Goal: Information Seeking & Learning: Learn about a topic

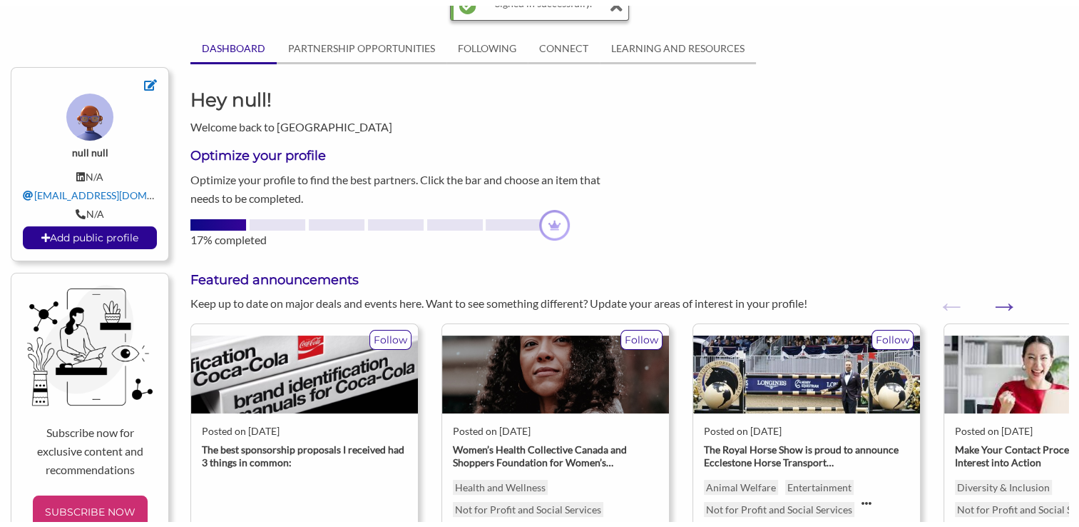
scroll to position [91, 0]
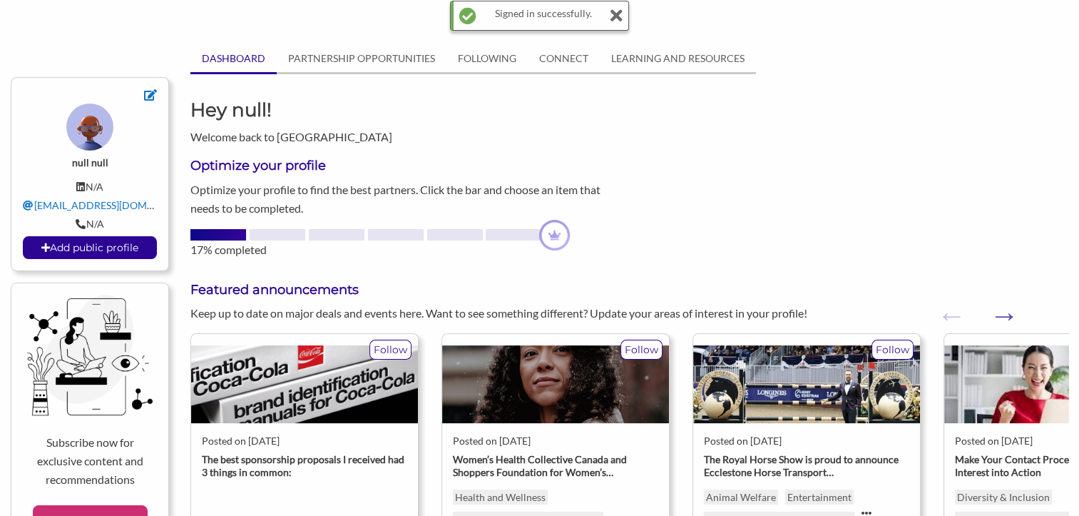
click at [360, 52] on link "PARTNERSHIP OPPORTUNITIES" at bounding box center [362, 58] width 170 height 27
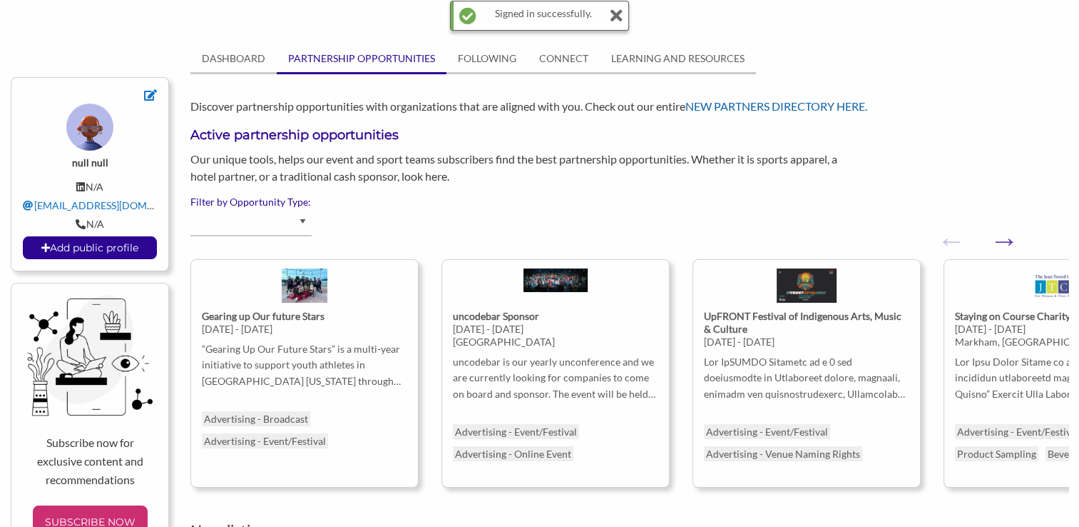
click at [800, 104] on link "NEW PARTNERS DIRECTORY HERE." at bounding box center [777, 106] width 182 height 14
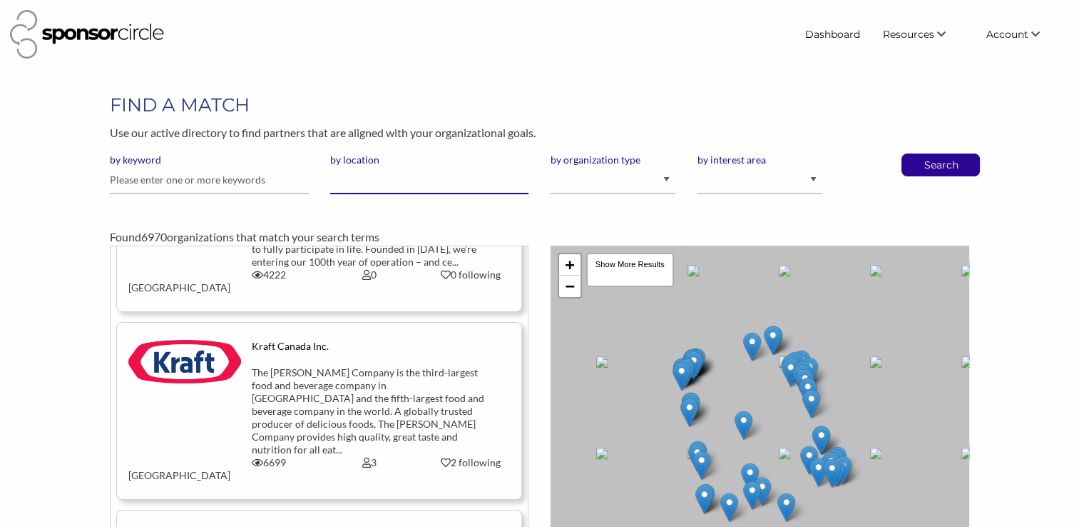
click at [355, 173] on input "by location" at bounding box center [429, 180] width 199 height 28
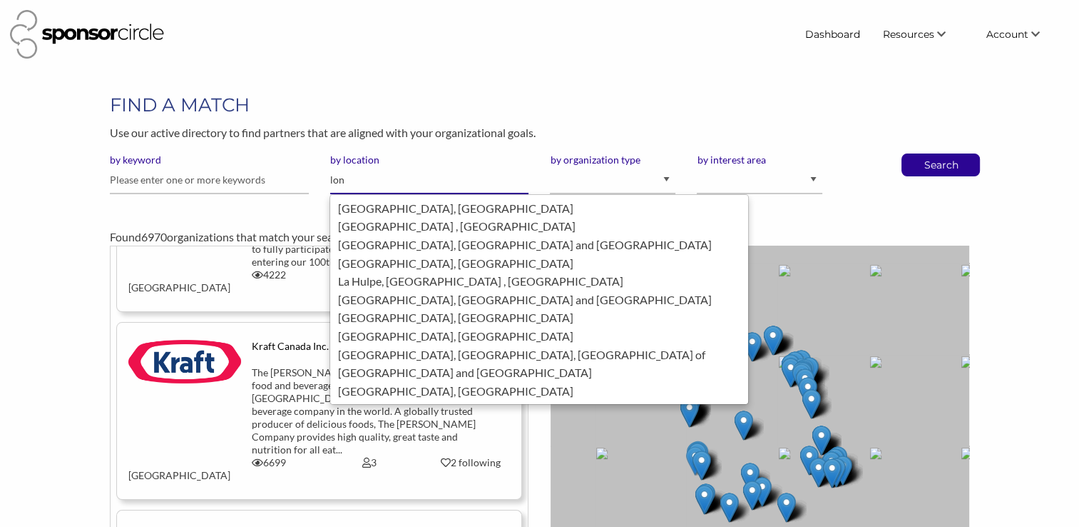
click at [415, 295] on div "LONDON, United Kingdom of Great Britain and Northern Ireland" at bounding box center [539, 299] width 404 height 19
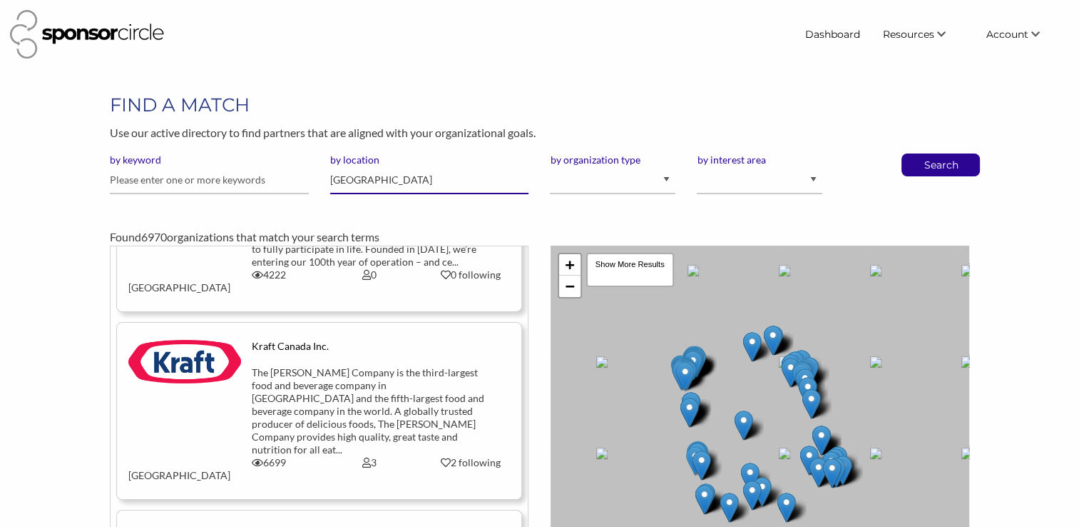
type input "[GEOGRAPHIC_DATA]"
click at [939, 156] on p "Search" at bounding box center [940, 164] width 47 height 21
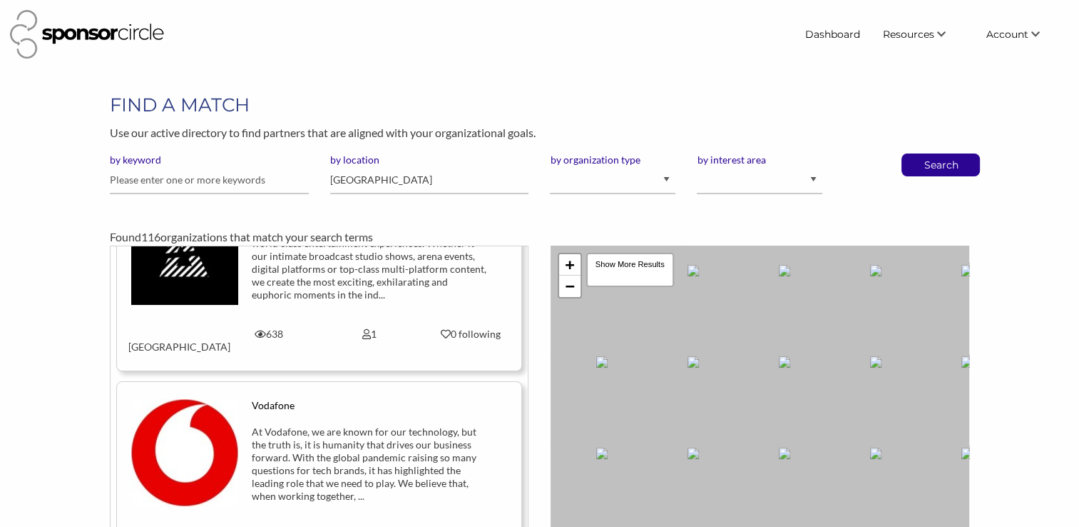
scroll to position [253, 0]
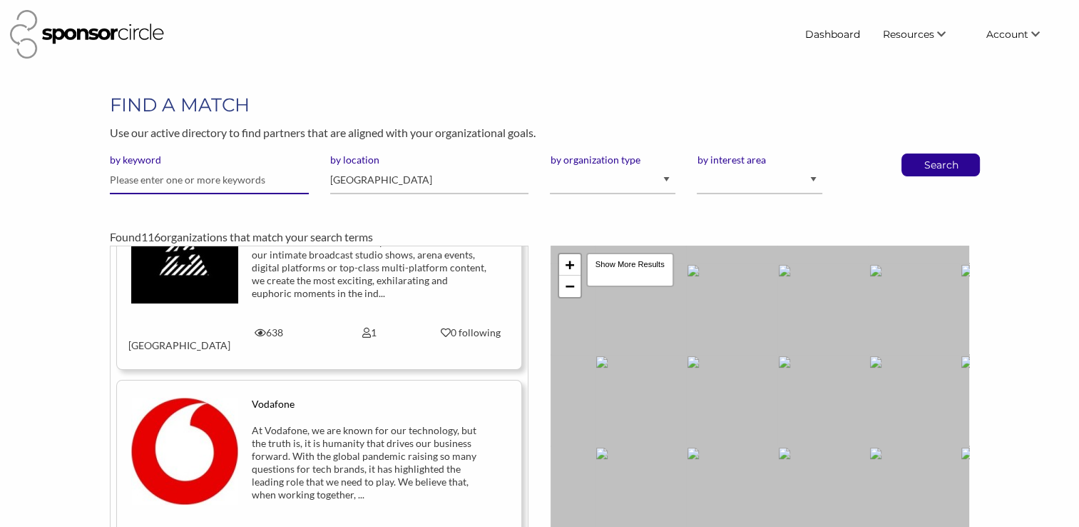
click at [230, 176] on input "text" at bounding box center [209, 180] width 199 height 28
type input "boxing"
click at [917, 154] on button "Search" at bounding box center [940, 164] width 47 height 21
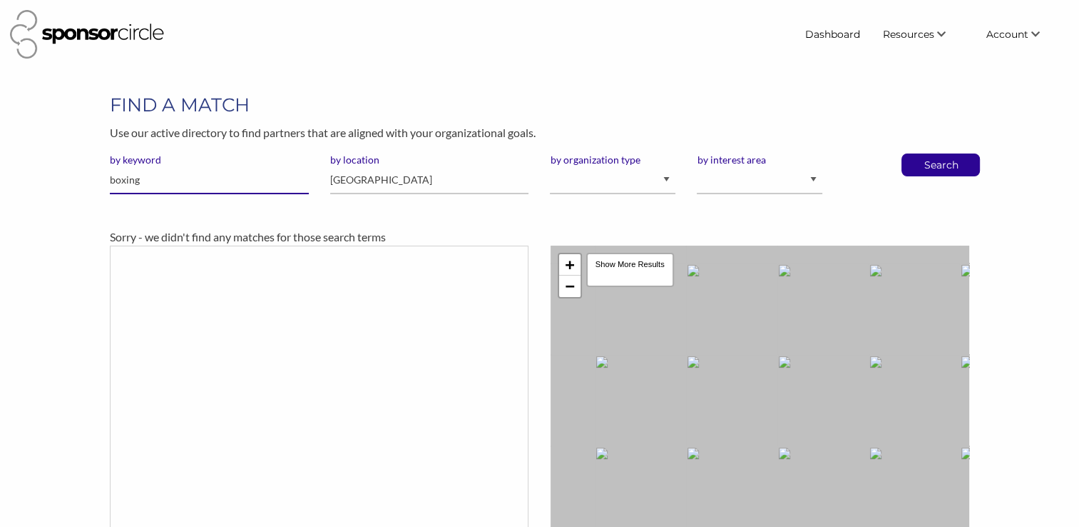
drag, startPoint x: 0, startPoint y: 0, endPoint x: 80, endPoint y: 180, distance: 197.4
click at [80, 180] on div "FIND A MATCH Use our active directory to find partners that are aligned with yo…" at bounding box center [539, 362] width 1079 height 541
type input "sport"
click at [917, 154] on button "Search" at bounding box center [940, 164] width 47 height 21
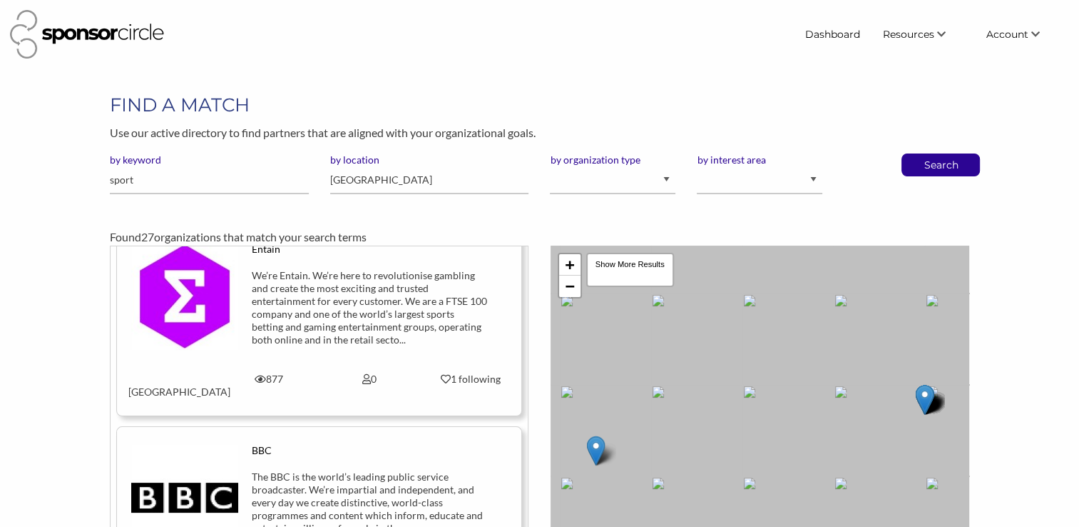
scroll to position [3027, 0]
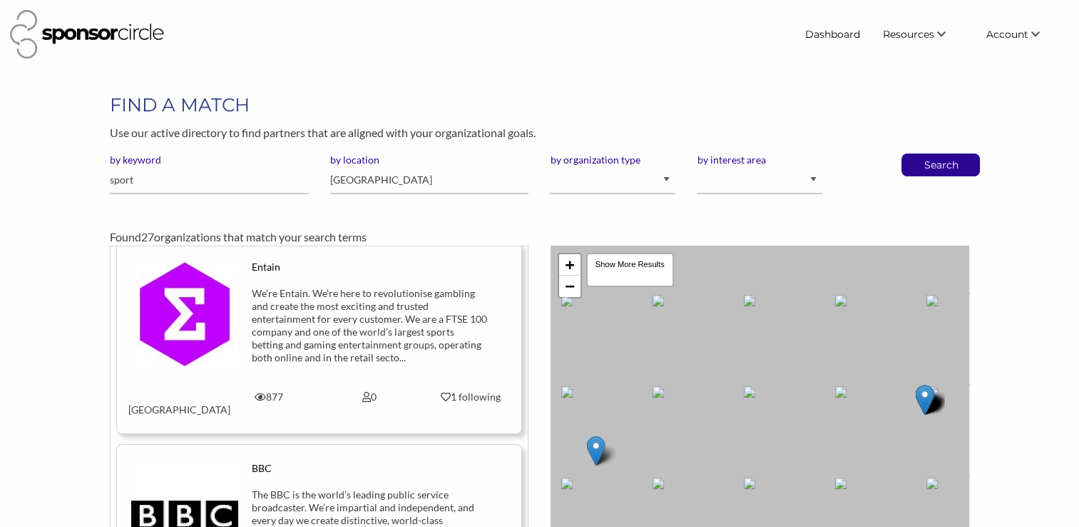
click at [427, 462] on div "BBC The BBC is the world’s leading public service broadcaster. We’re impartial …" at bounding box center [320, 527] width 404 height 130
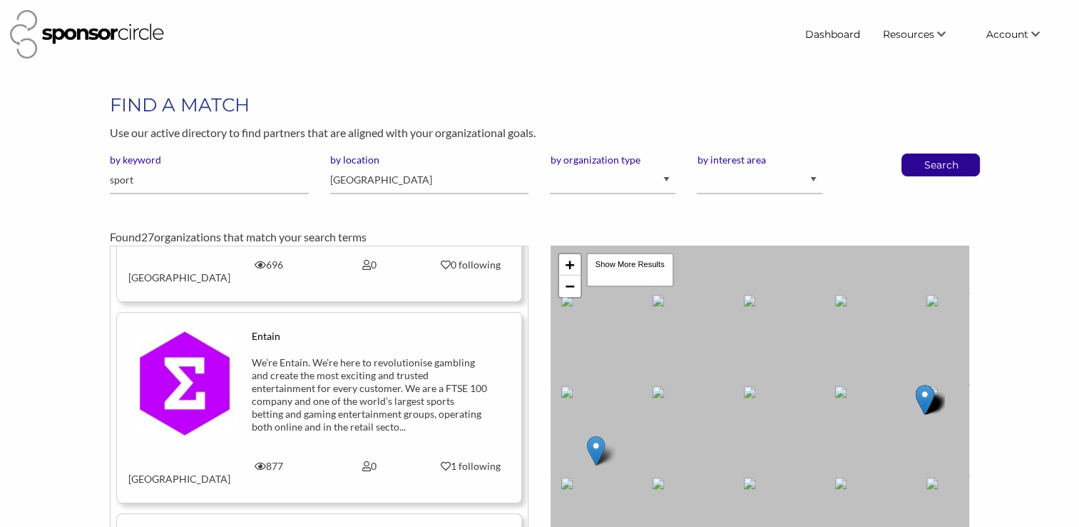
scroll to position [2942, 0]
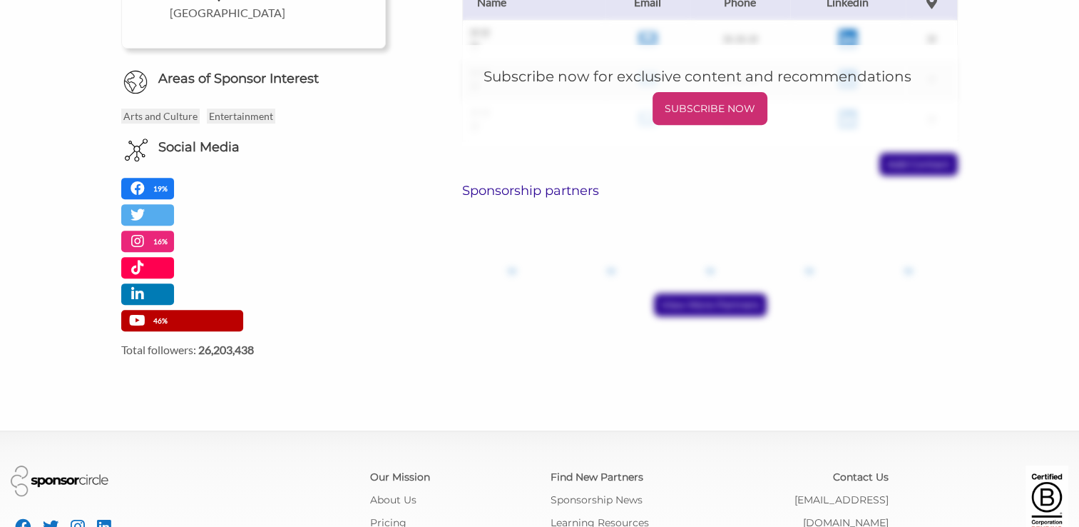
scroll to position [565, 0]
